Goal: Task Accomplishment & Management: Manage account settings

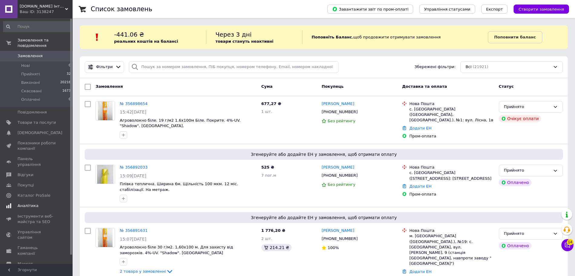
click at [44, 203] on span "Аналітика" at bounding box center [37, 205] width 38 height 5
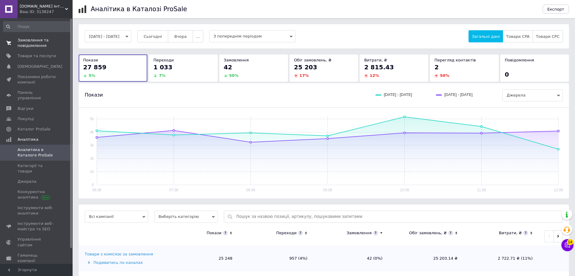
click at [33, 44] on span "Замовлення та повідомлення" at bounding box center [37, 43] width 38 height 11
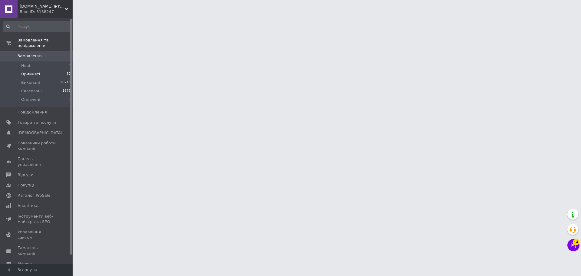
click at [33, 71] on span "Прийняті" at bounding box center [30, 73] width 19 height 5
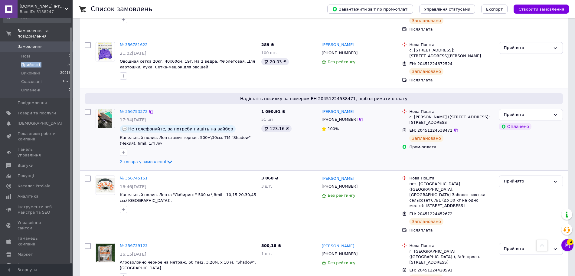
scroll to position [605, 0]
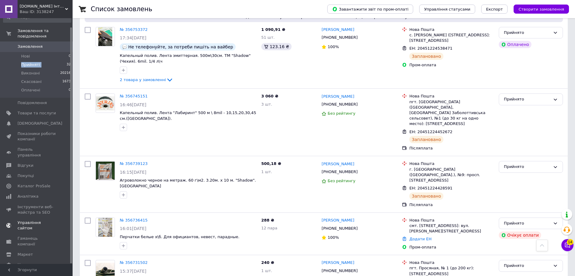
click at [41, 220] on span "Управління сайтом" at bounding box center [37, 225] width 38 height 11
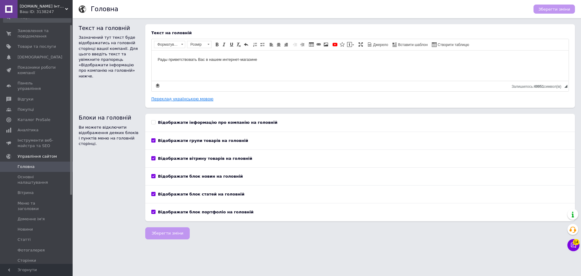
click at [166, 98] on link "Переклад українською мовою" at bounding box center [182, 98] width 62 height 5
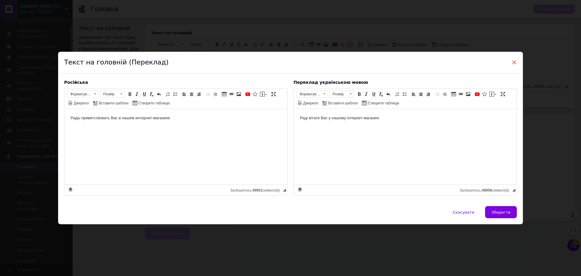
click at [514, 63] on span "×" at bounding box center [513, 62] width 5 height 10
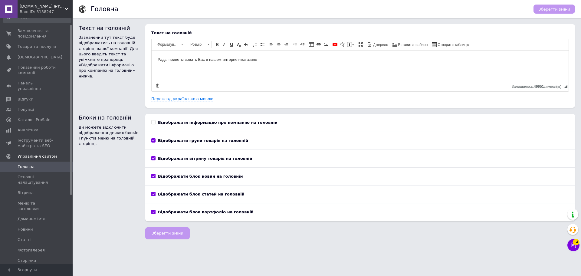
click at [63, 7] on span "Proselo.in.ua Інтернет-магазин товарів для саду та дому" at bounding box center [42, 6] width 45 height 5
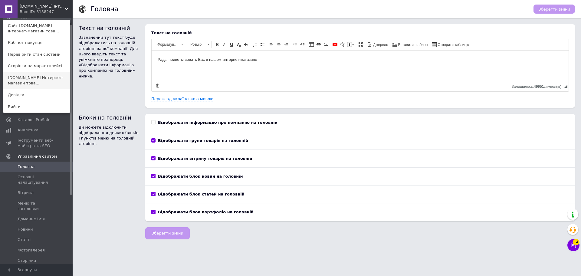
click at [42, 84] on link "selo-online.com.ua Интернет-магазин това..." at bounding box center [36, 80] width 67 height 17
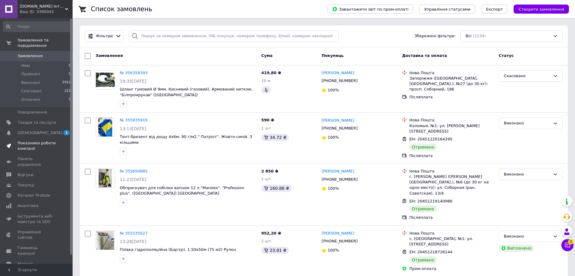
click at [27, 142] on span "Показники роботи компанії" at bounding box center [37, 145] width 38 height 11
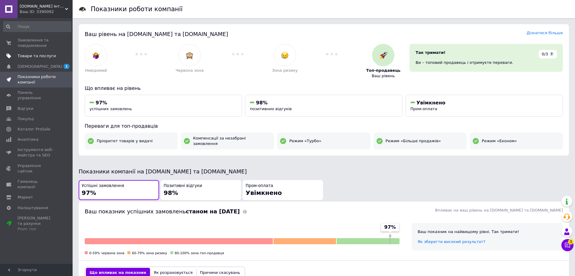
click at [49, 57] on span "Товари та послуги" at bounding box center [37, 55] width 38 height 5
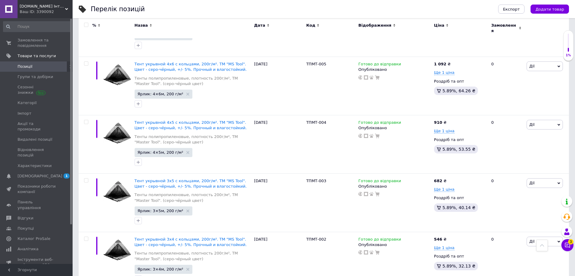
scroll to position [1890, 0]
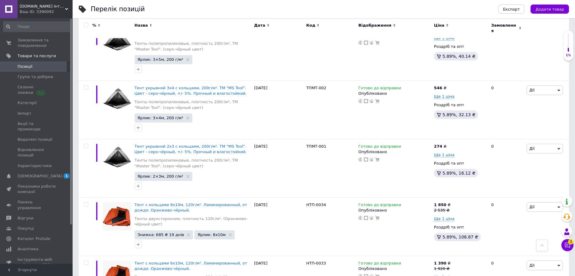
click at [44, 13] on div "Ваш ID: 3390092" at bounding box center [46, 11] width 53 height 5
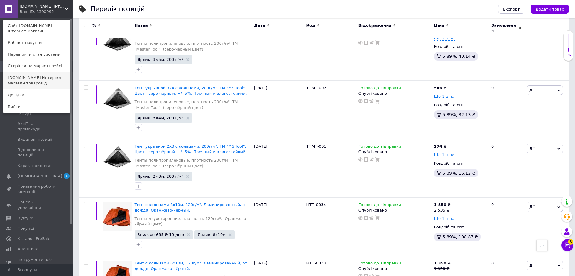
click at [37, 82] on link "[DOMAIN_NAME] Интернет-магазин товаров д..." at bounding box center [36, 80] width 67 height 17
